Goal: Task Accomplishment & Management: Manage account settings

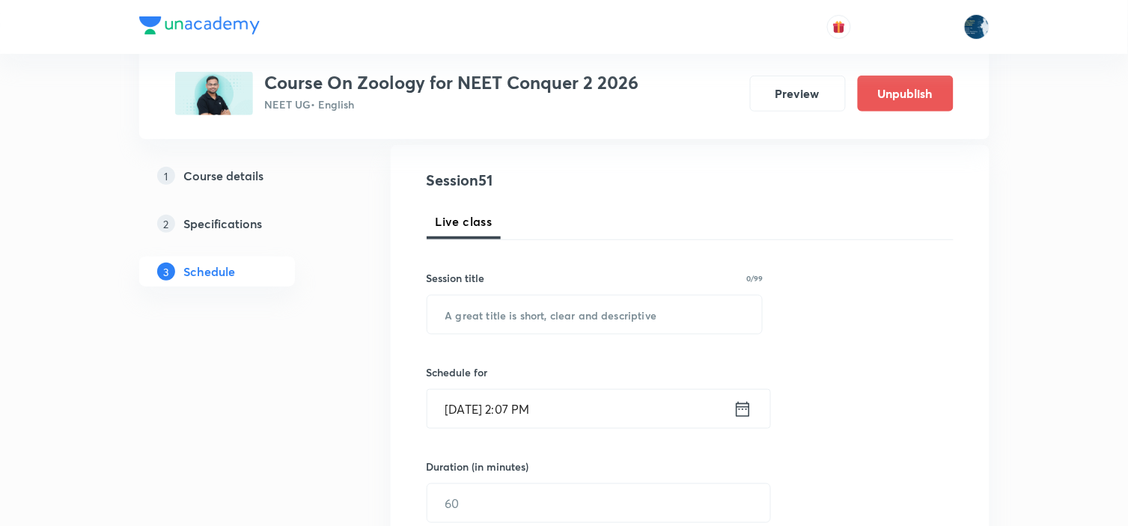
scroll to position [66, 0]
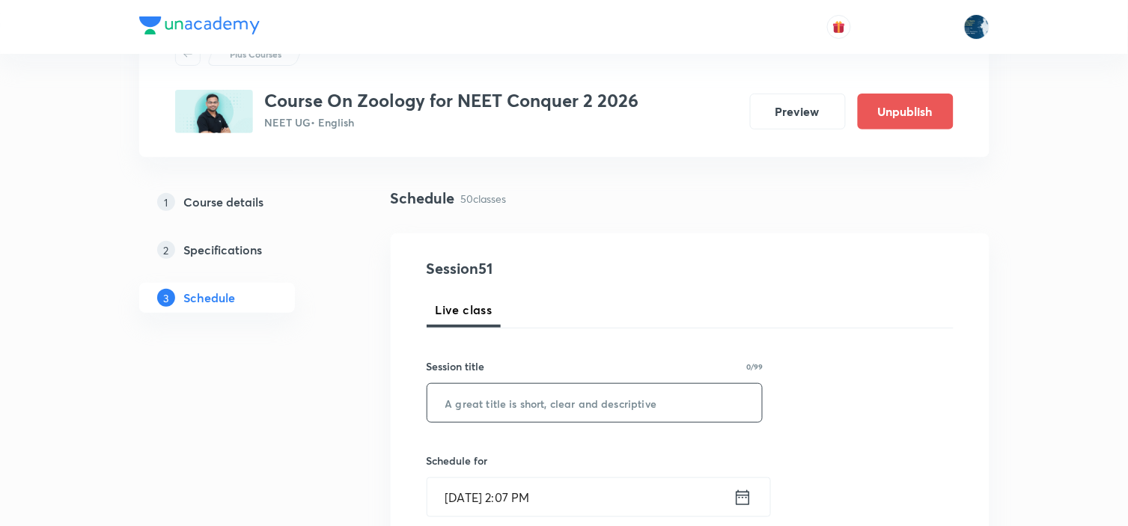
click at [517, 410] on input "text" at bounding box center [594, 403] width 335 height 38
type input "Biomolecules"
click at [746, 502] on icon at bounding box center [743, 497] width 19 height 21
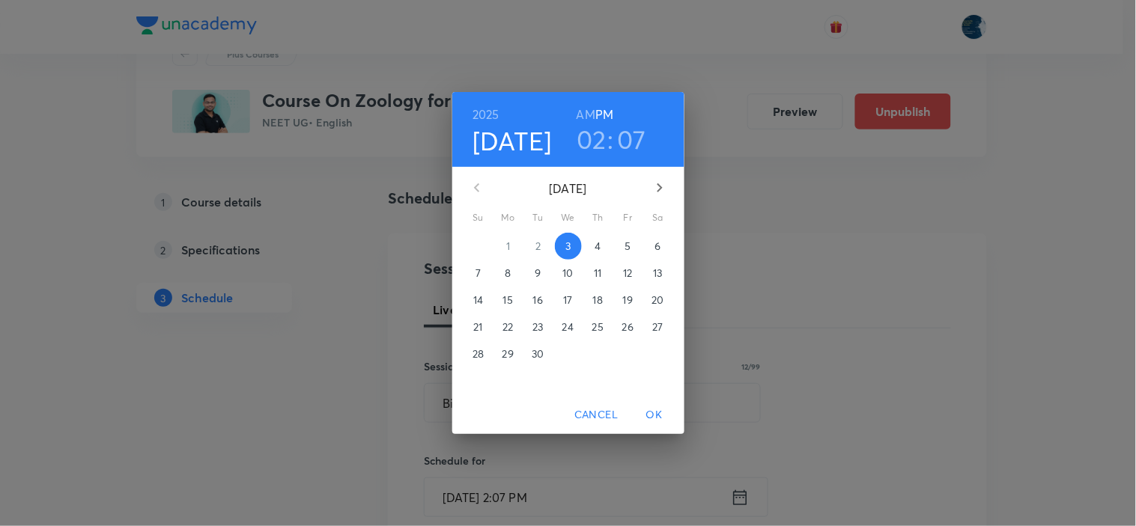
click at [634, 136] on h3 "07" at bounding box center [631, 139] width 29 height 31
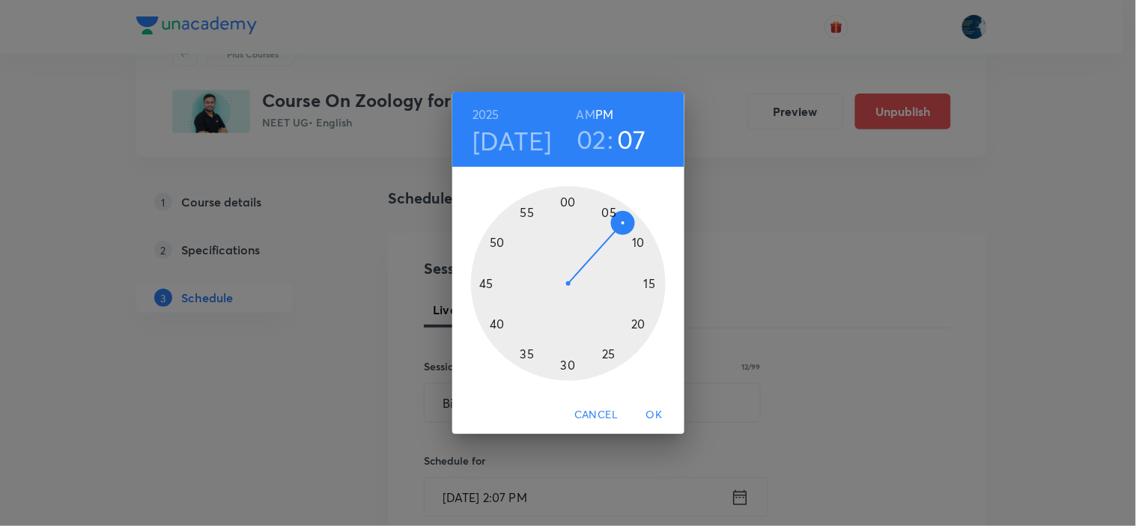
click at [649, 281] on div at bounding box center [568, 283] width 195 height 195
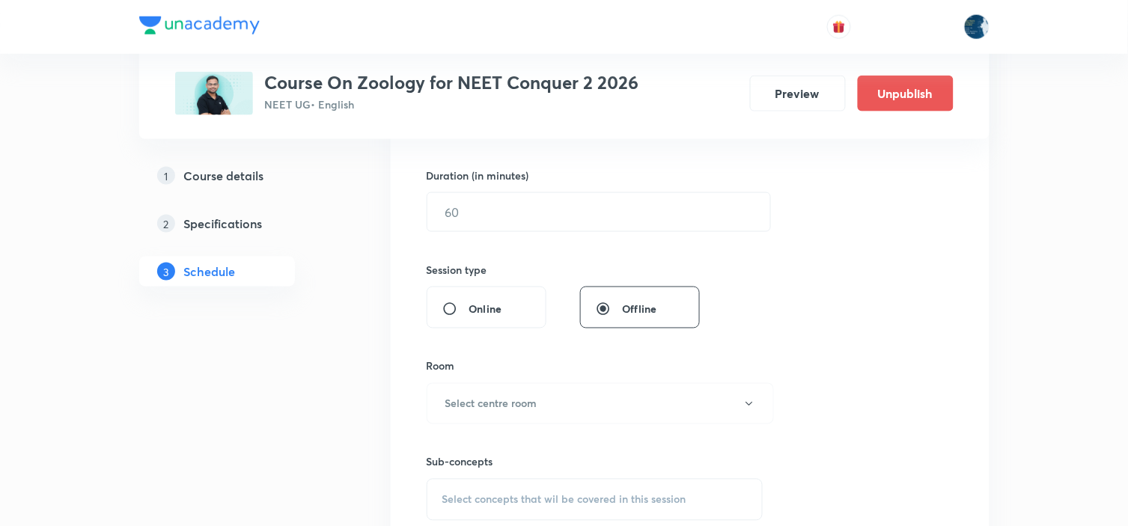
scroll to position [482, 0]
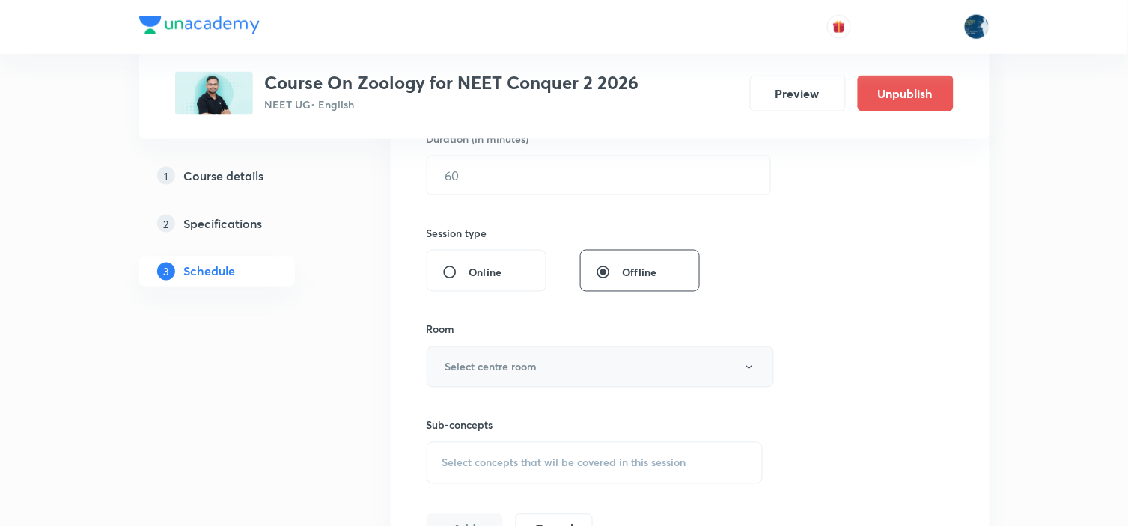
click at [543, 362] on button "Select centre room" at bounding box center [600, 367] width 347 height 41
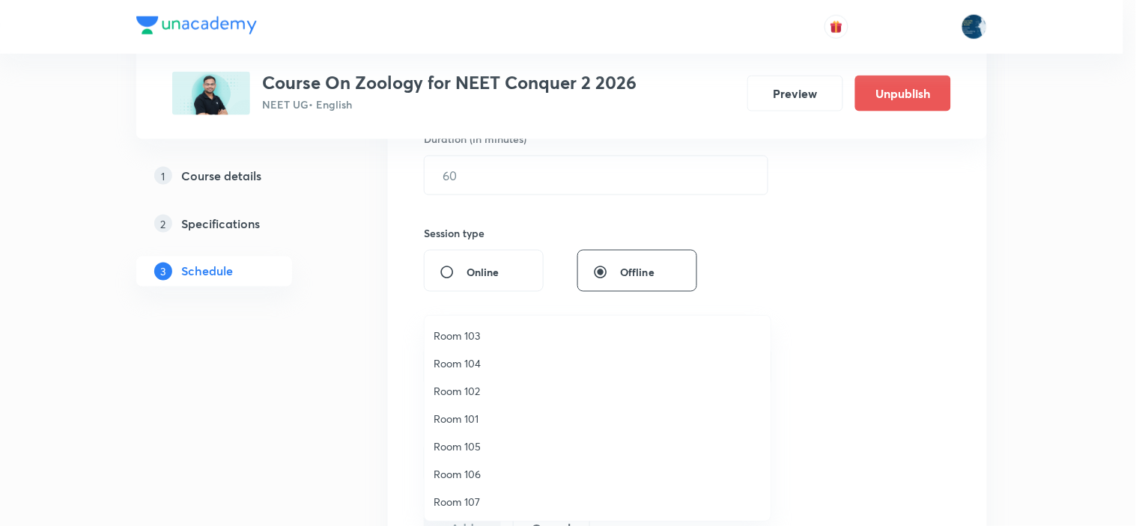
click at [289, 390] on div at bounding box center [568, 263] width 1136 height 526
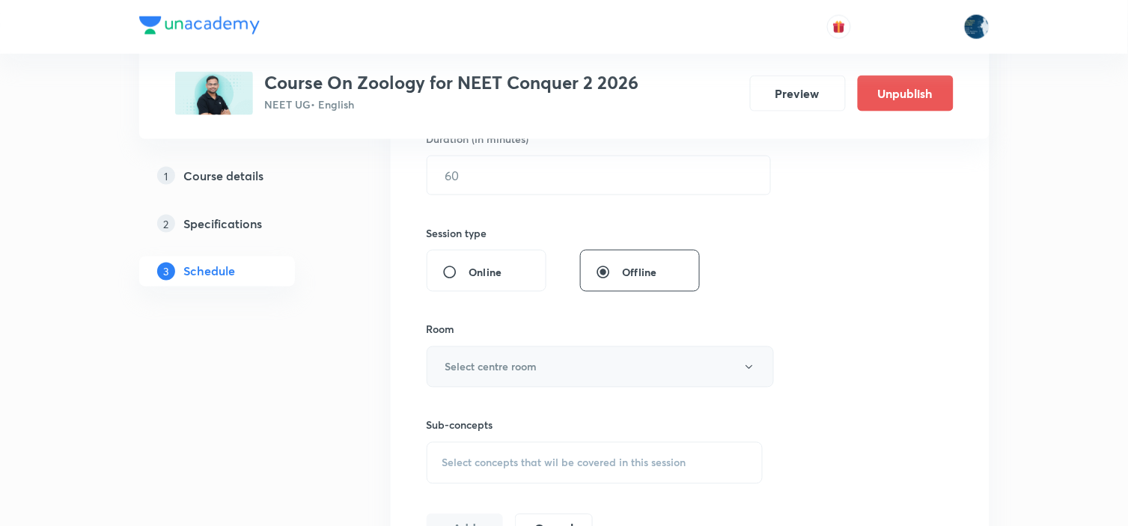
click at [534, 362] on h6 "Select centre room" at bounding box center [491, 367] width 92 height 16
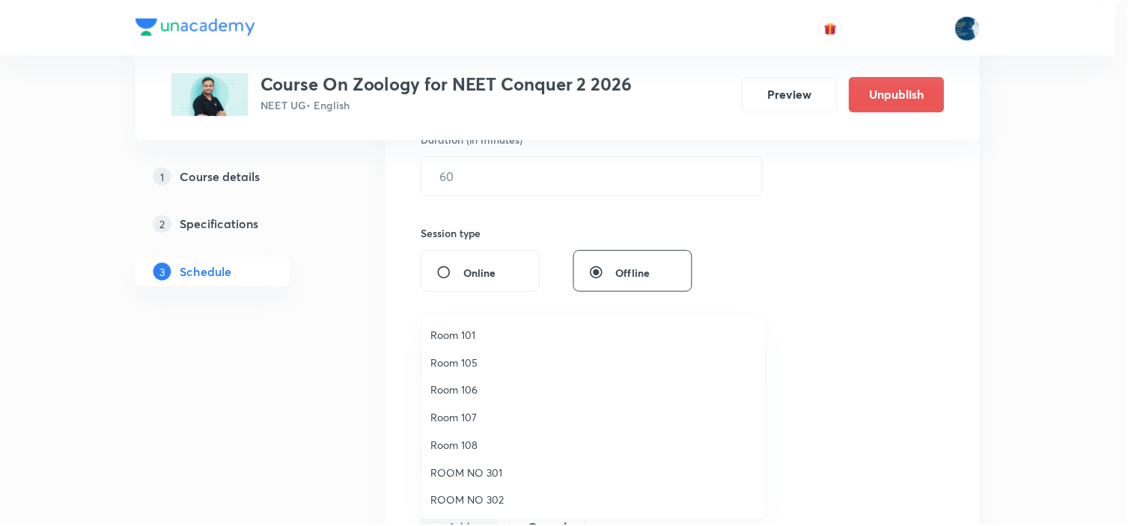
scroll to position [166, 0]
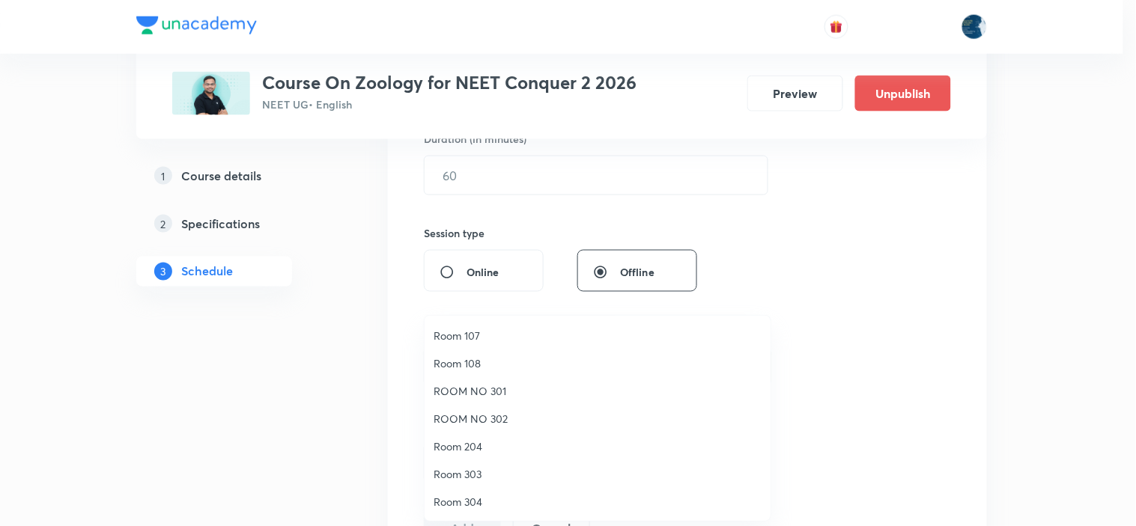
click at [499, 447] on span "Room 204" at bounding box center [597, 447] width 328 height 16
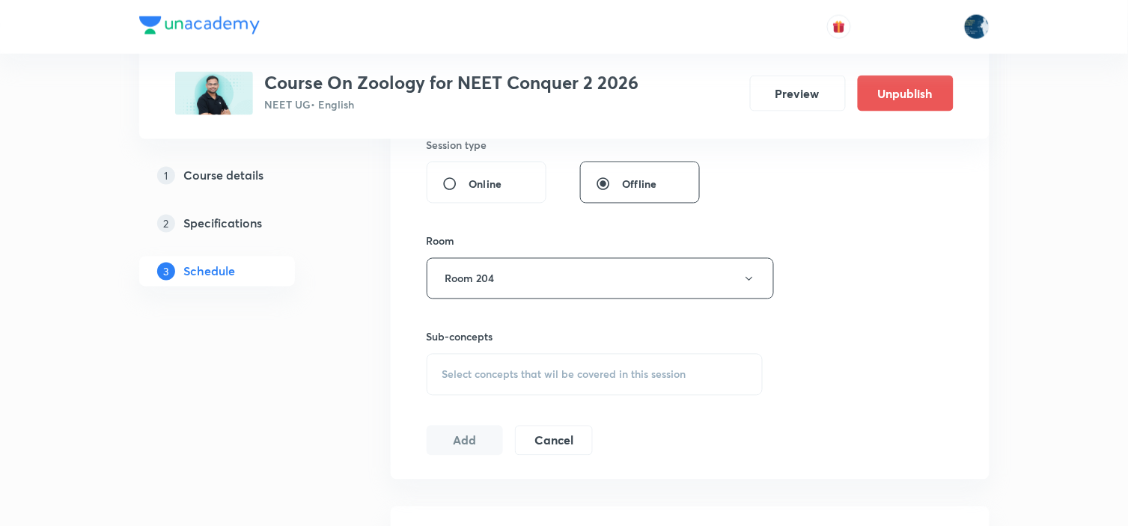
scroll to position [565, 0]
click at [522, 386] on div "Select concepts that wil be covered in this session" at bounding box center [595, 380] width 337 height 42
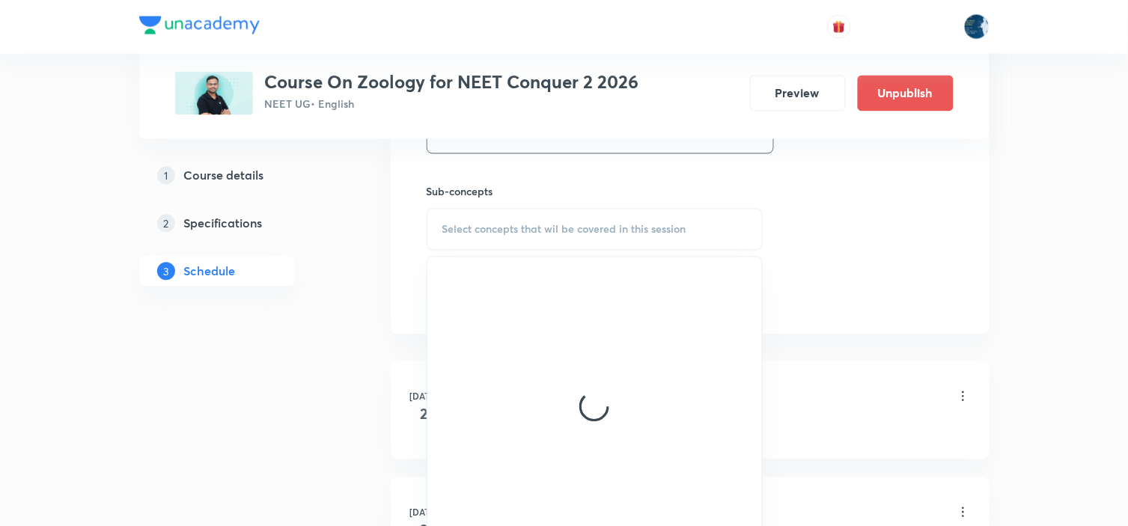
scroll to position [731, 0]
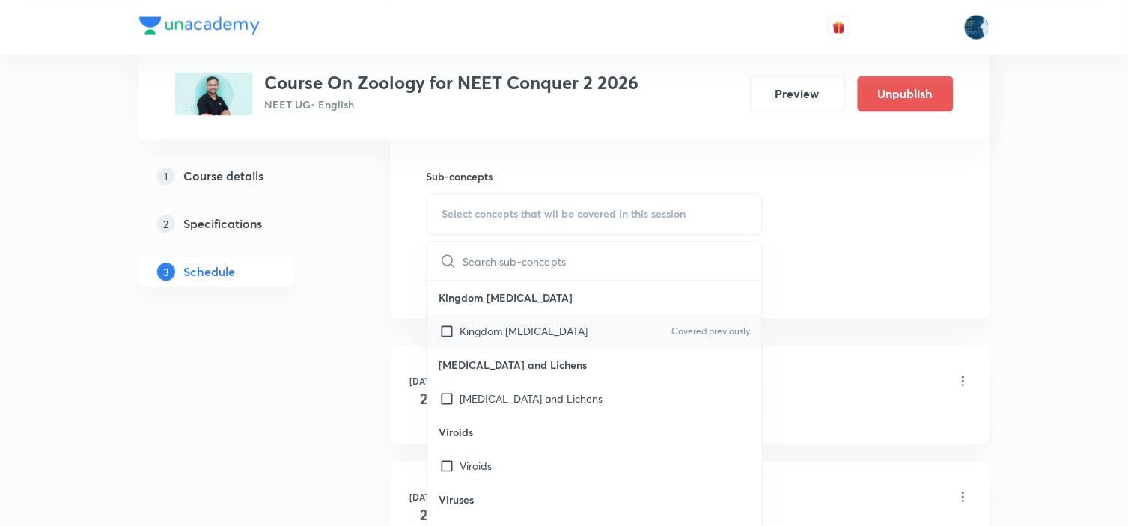
click at [487, 332] on p "Kingdom Protista" at bounding box center [524, 331] width 128 height 16
checkbox input "true"
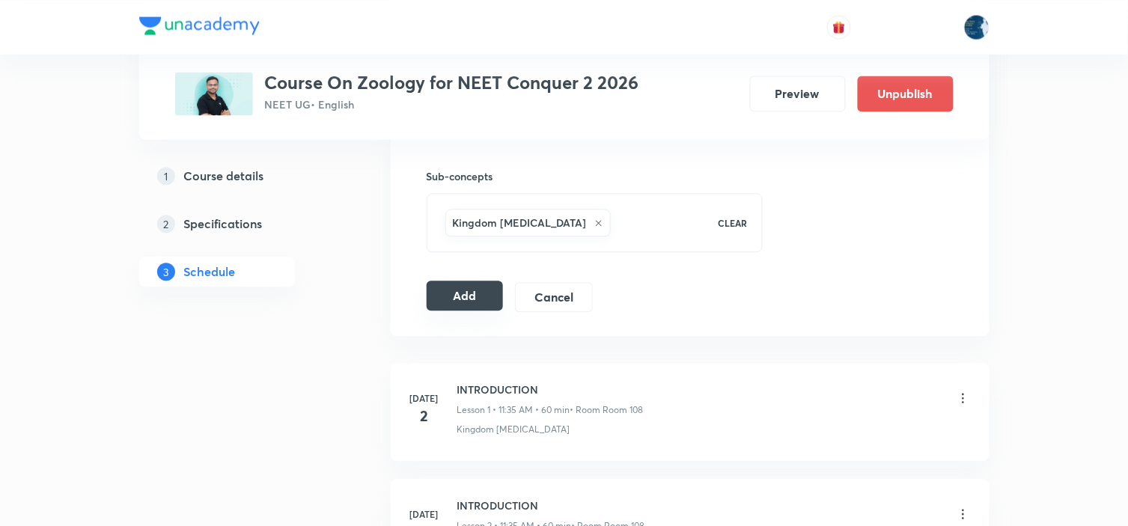
click at [469, 303] on button "Add" at bounding box center [465, 296] width 77 height 30
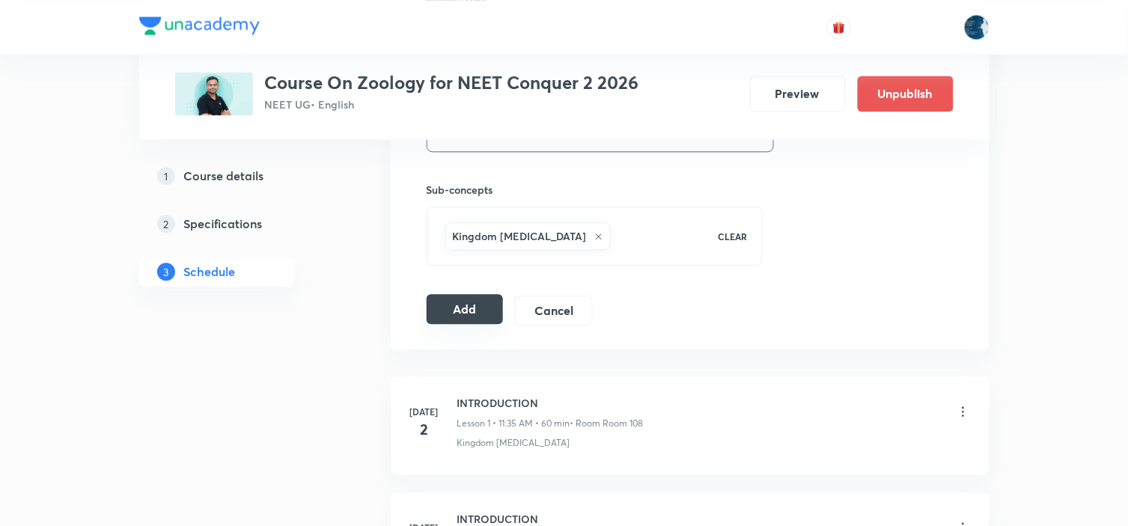
click at [469, 305] on button "Add" at bounding box center [465, 309] width 77 height 30
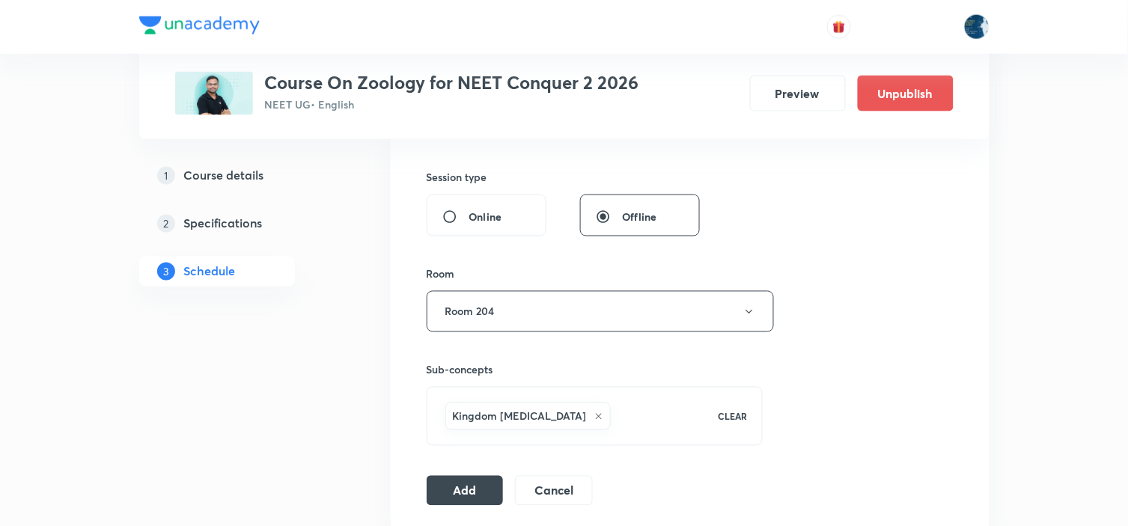
scroll to position [399, 0]
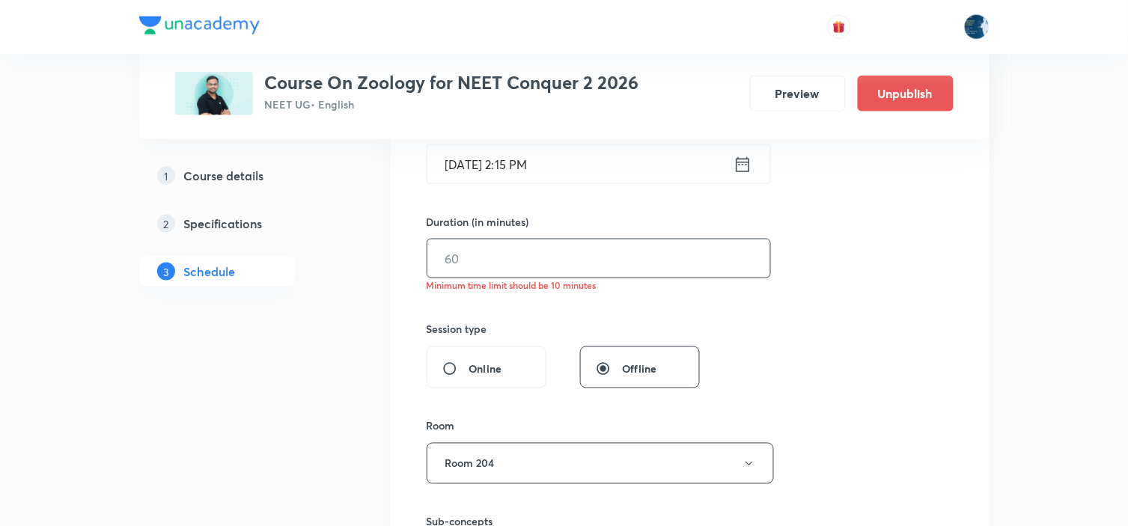
click at [543, 255] on input "text" at bounding box center [598, 259] width 343 height 38
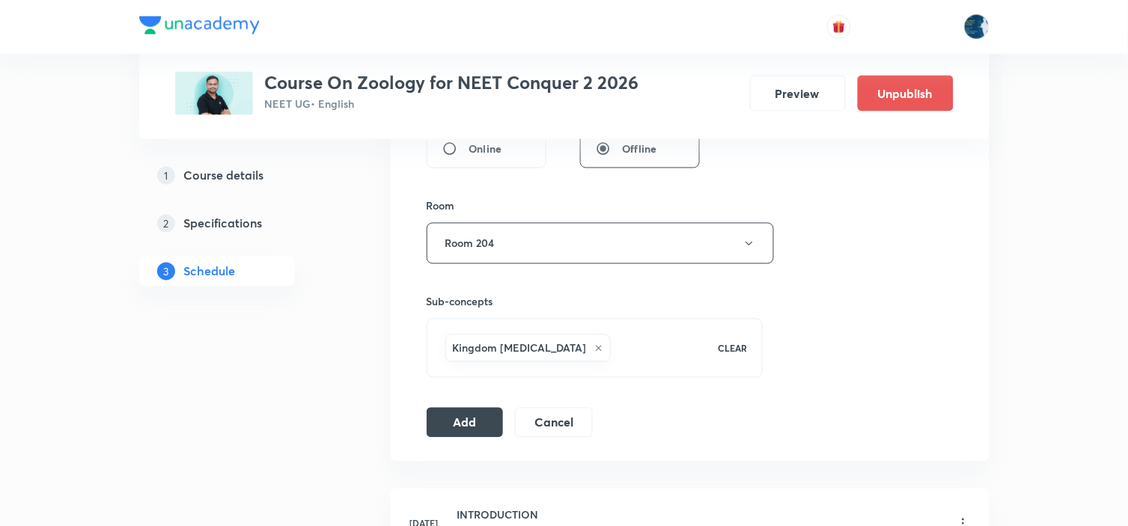
scroll to position [648, 0]
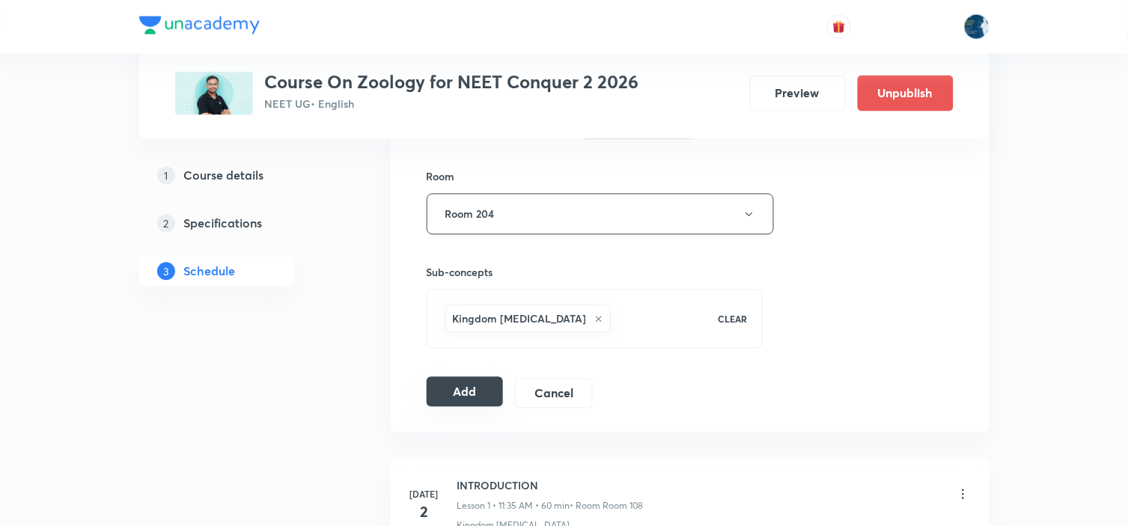
type input "50"
click at [475, 400] on button "Add" at bounding box center [465, 392] width 77 height 30
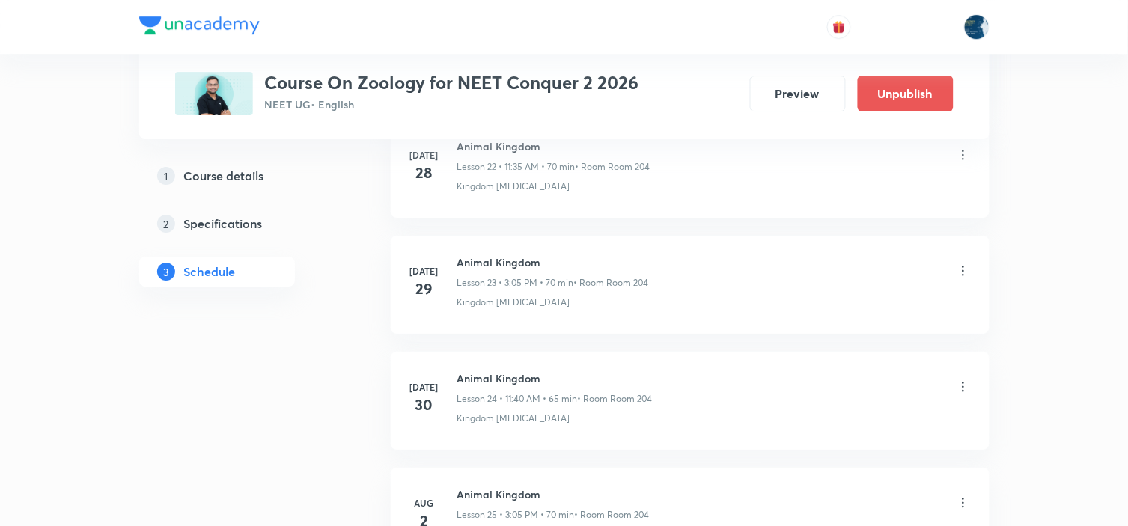
scroll to position [5909, 0]
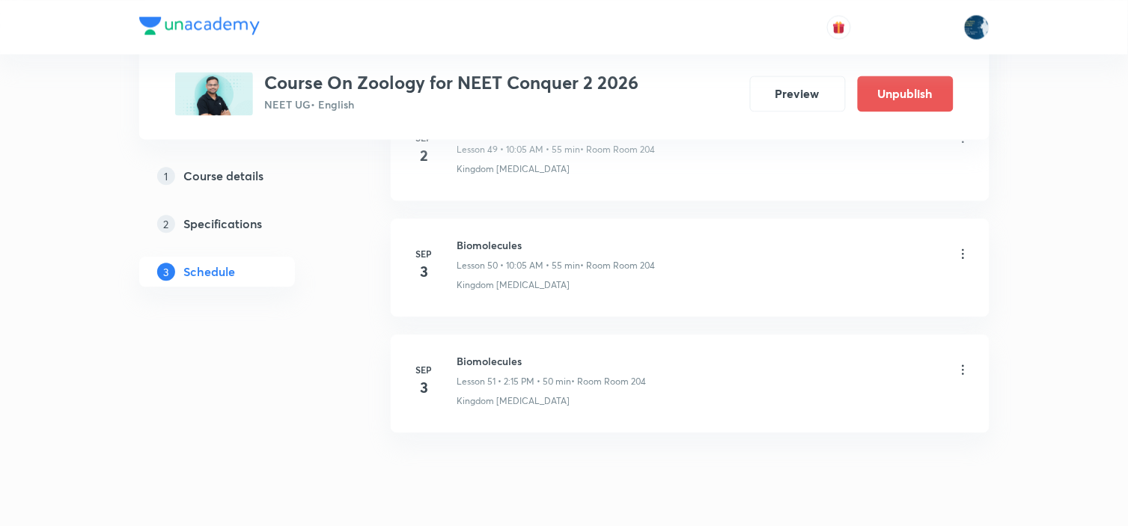
scroll to position [6598, 0]
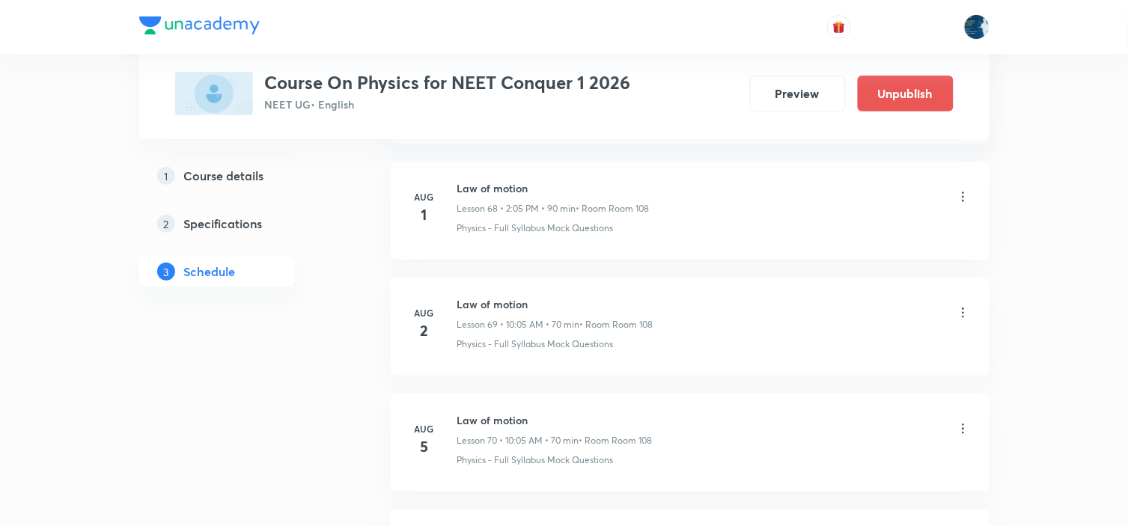
scroll to position [9830, 0]
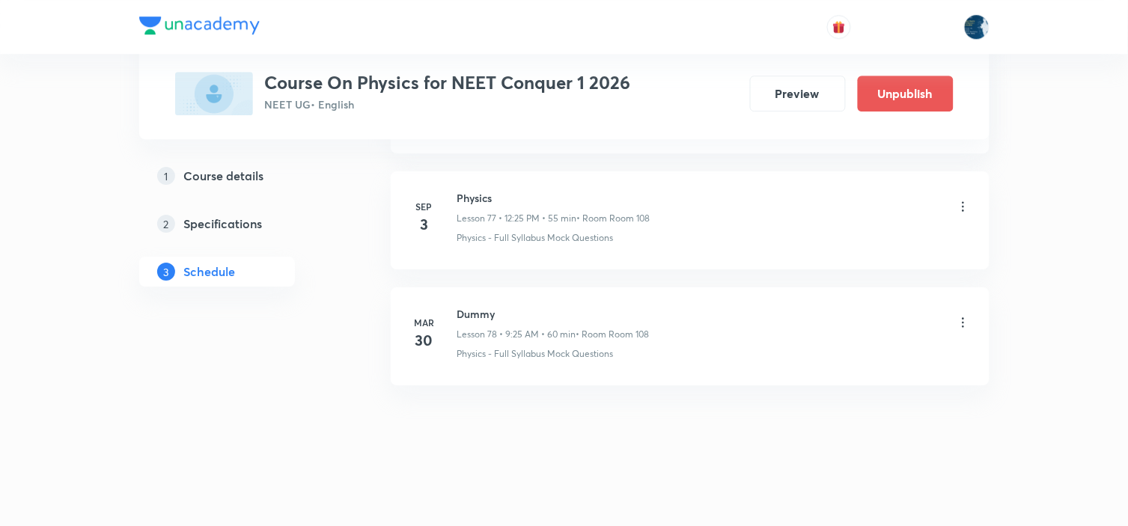
click at [964, 199] on icon at bounding box center [963, 206] width 15 height 15
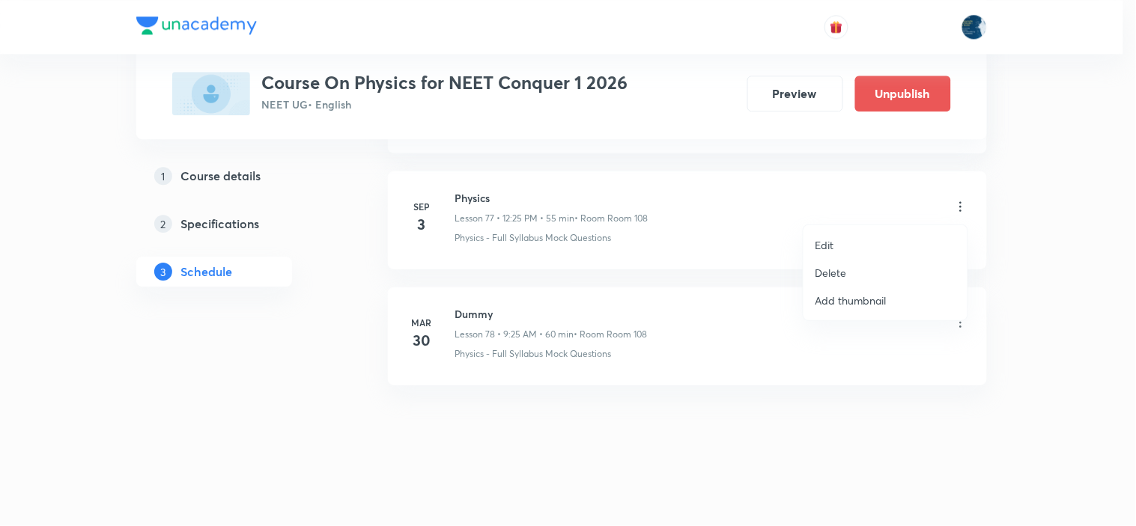
click at [871, 273] on li "Delete" at bounding box center [885, 273] width 164 height 28
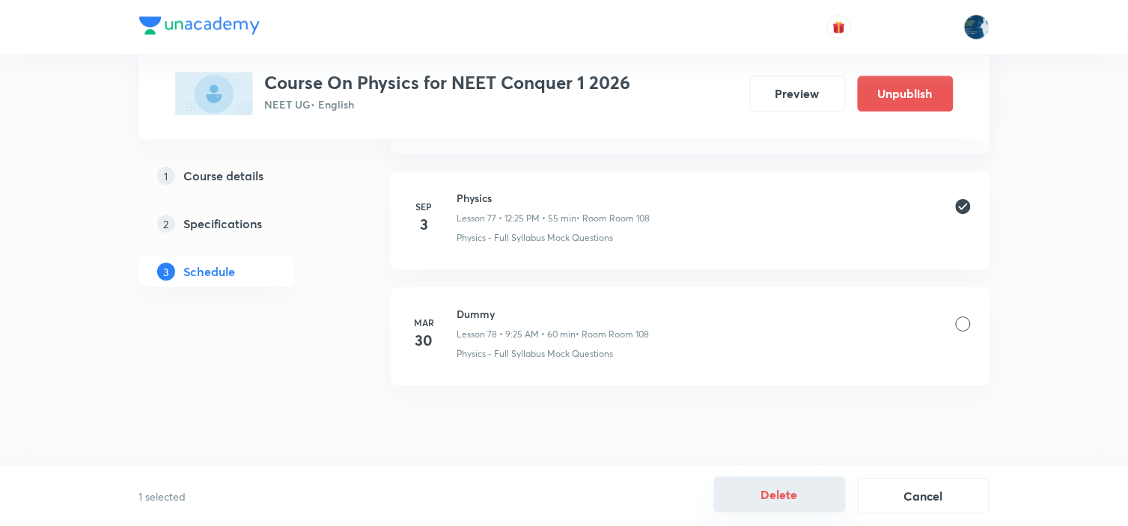
click at [784, 496] on button "Delete" at bounding box center [780, 495] width 132 height 36
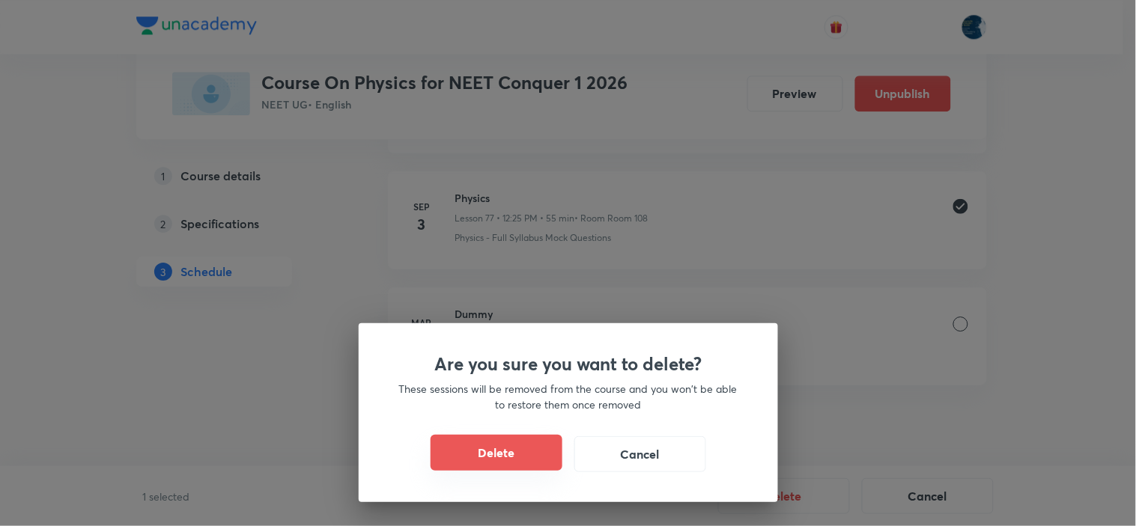
click at [469, 454] on button "Delete" at bounding box center [496, 453] width 132 height 36
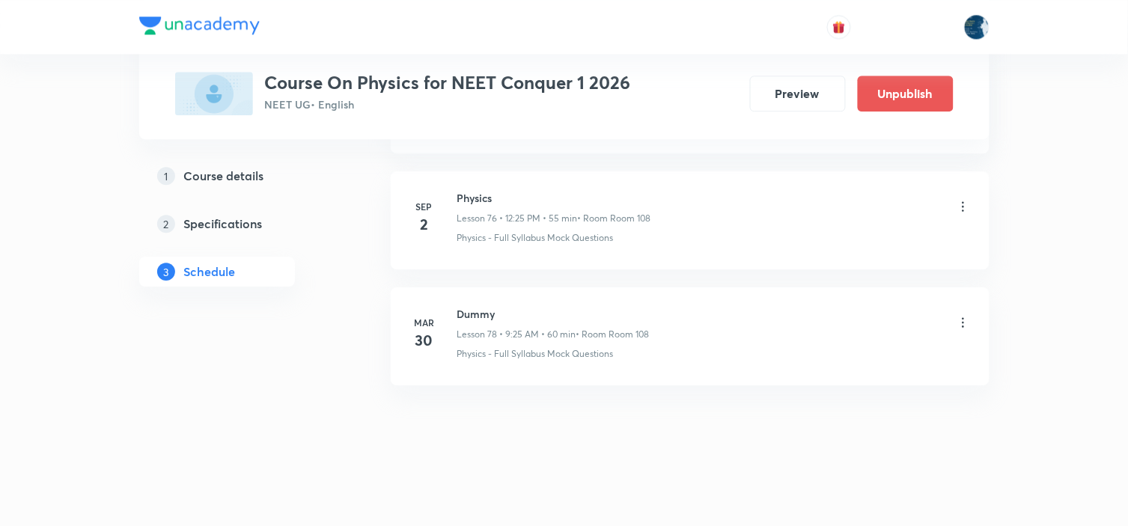
scroll to position [9713, 0]
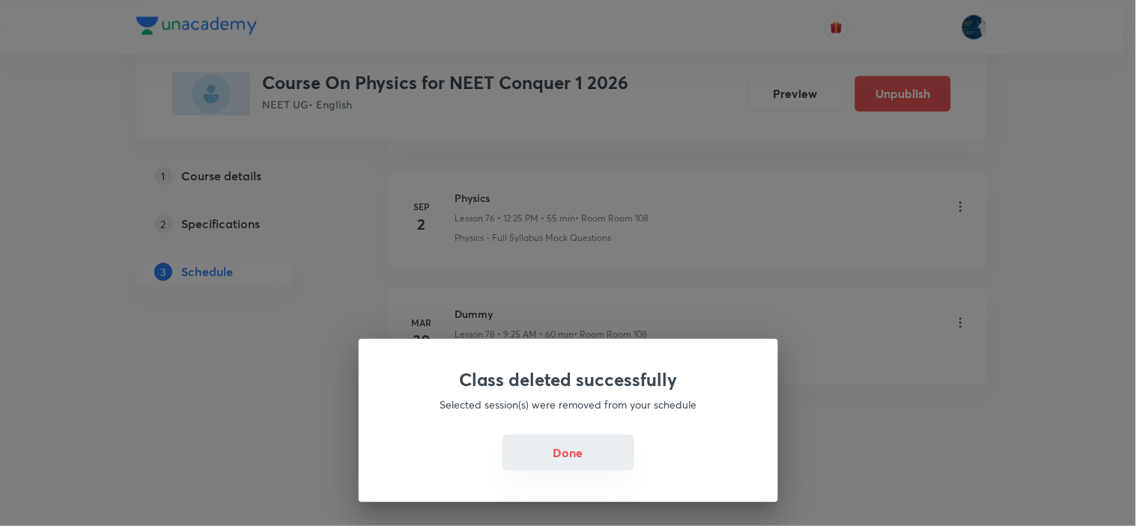
click at [589, 443] on button "Done" at bounding box center [568, 453] width 132 height 36
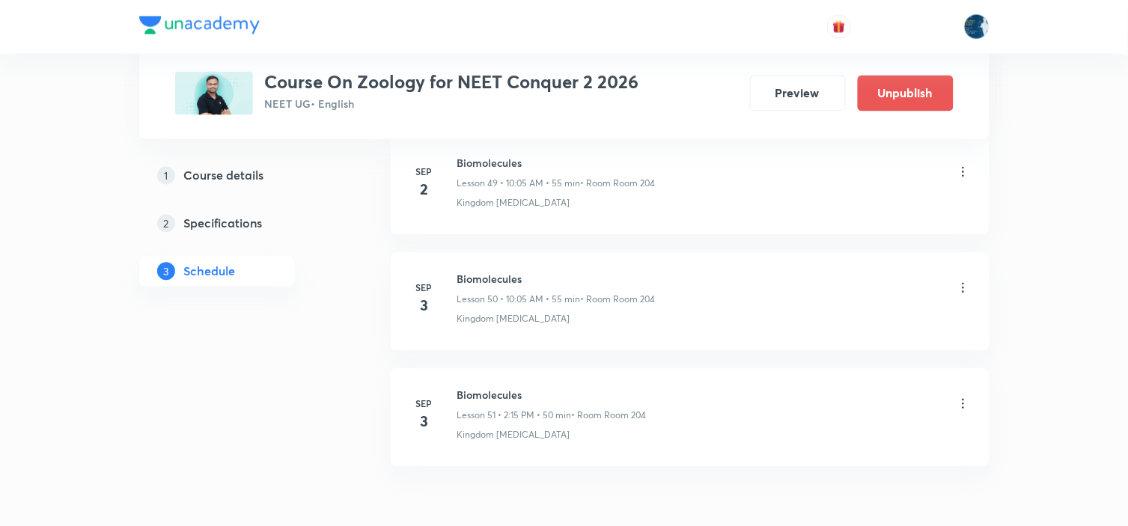
scroll to position [6598, 0]
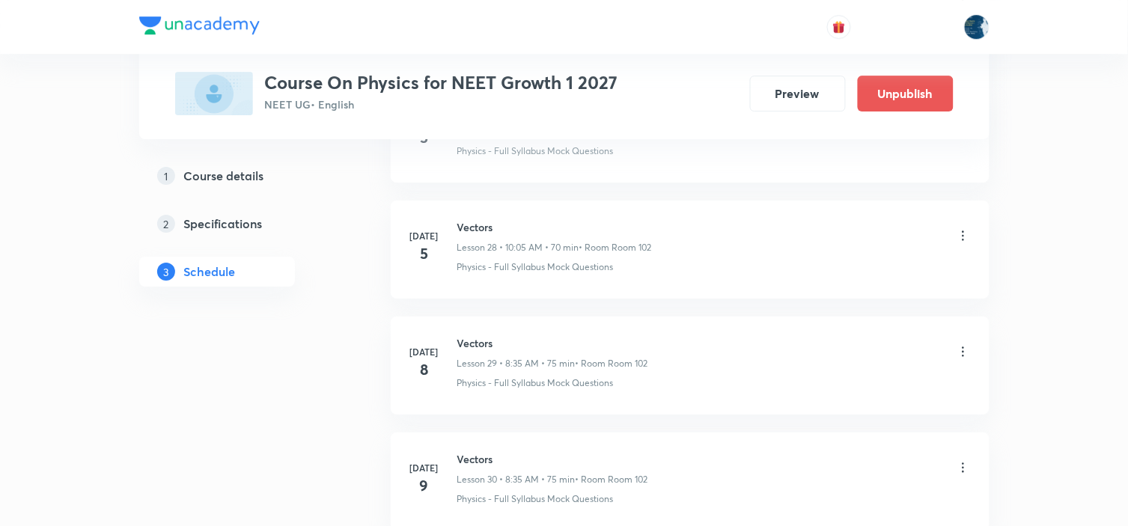
scroll to position [6693, 0]
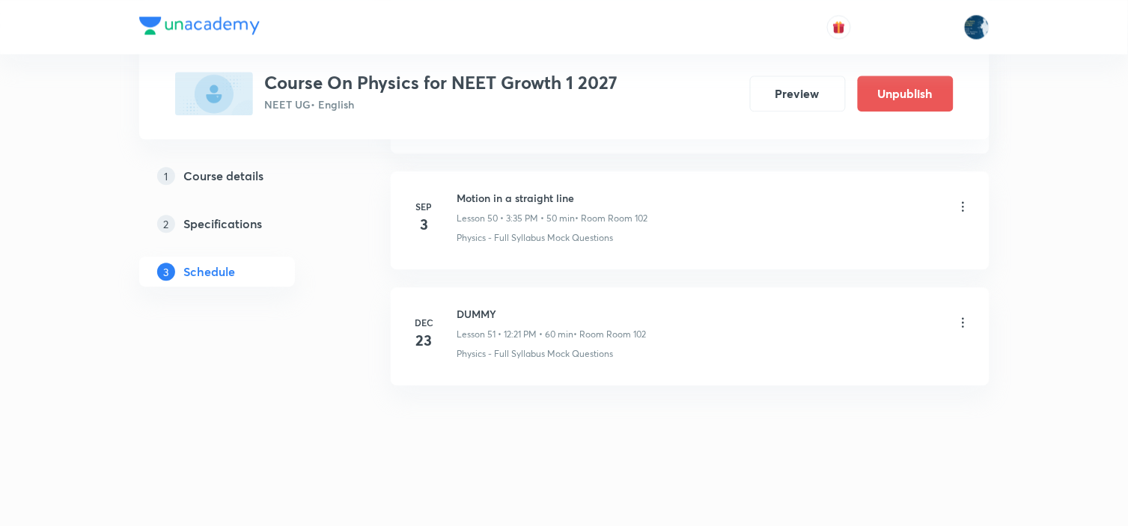
click at [963, 206] on icon at bounding box center [963, 206] width 2 height 10
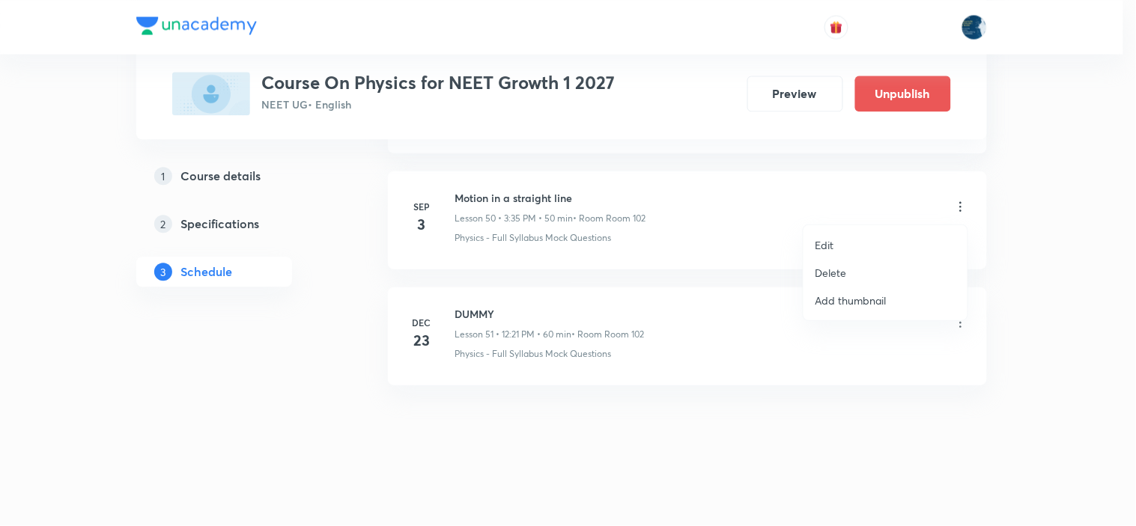
click at [922, 267] on li "Delete" at bounding box center [885, 273] width 164 height 28
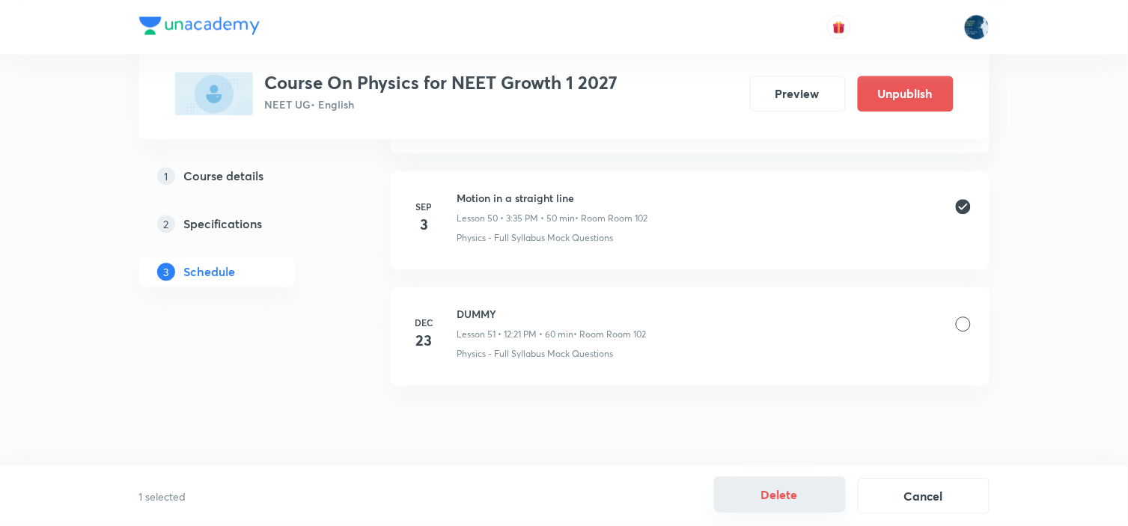
click at [802, 498] on button "Delete" at bounding box center [780, 495] width 132 height 36
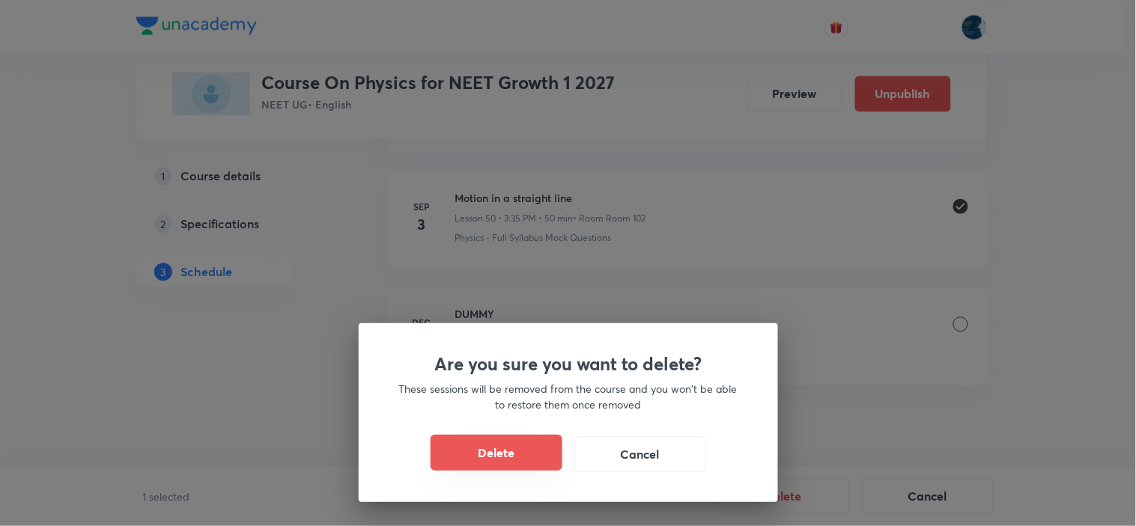
click at [463, 452] on button "Delete" at bounding box center [496, 453] width 132 height 36
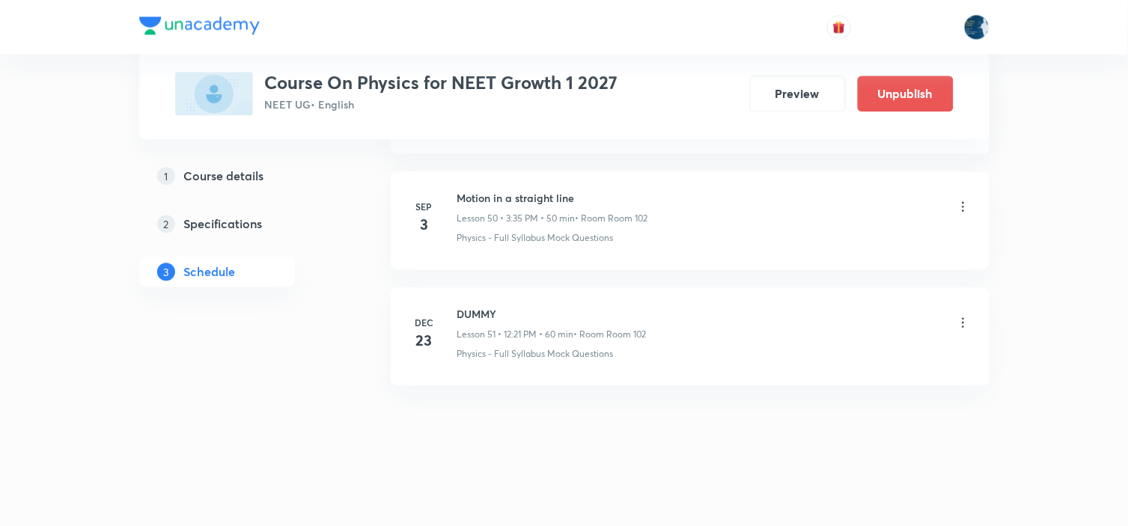
scroll to position [6577, 0]
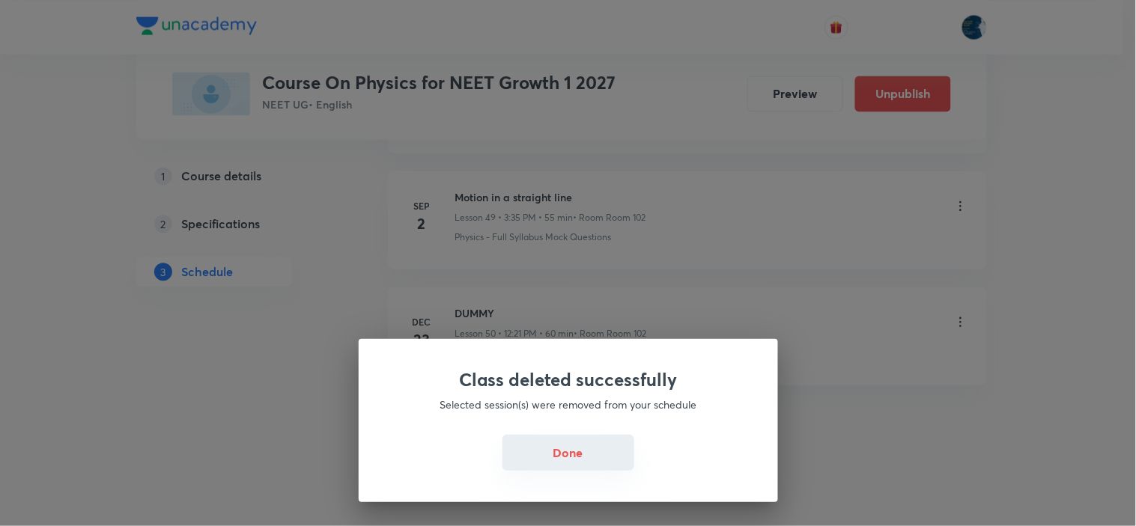
click at [594, 455] on button "Done" at bounding box center [568, 453] width 132 height 36
